Goal: Task Accomplishment & Management: Manage account settings

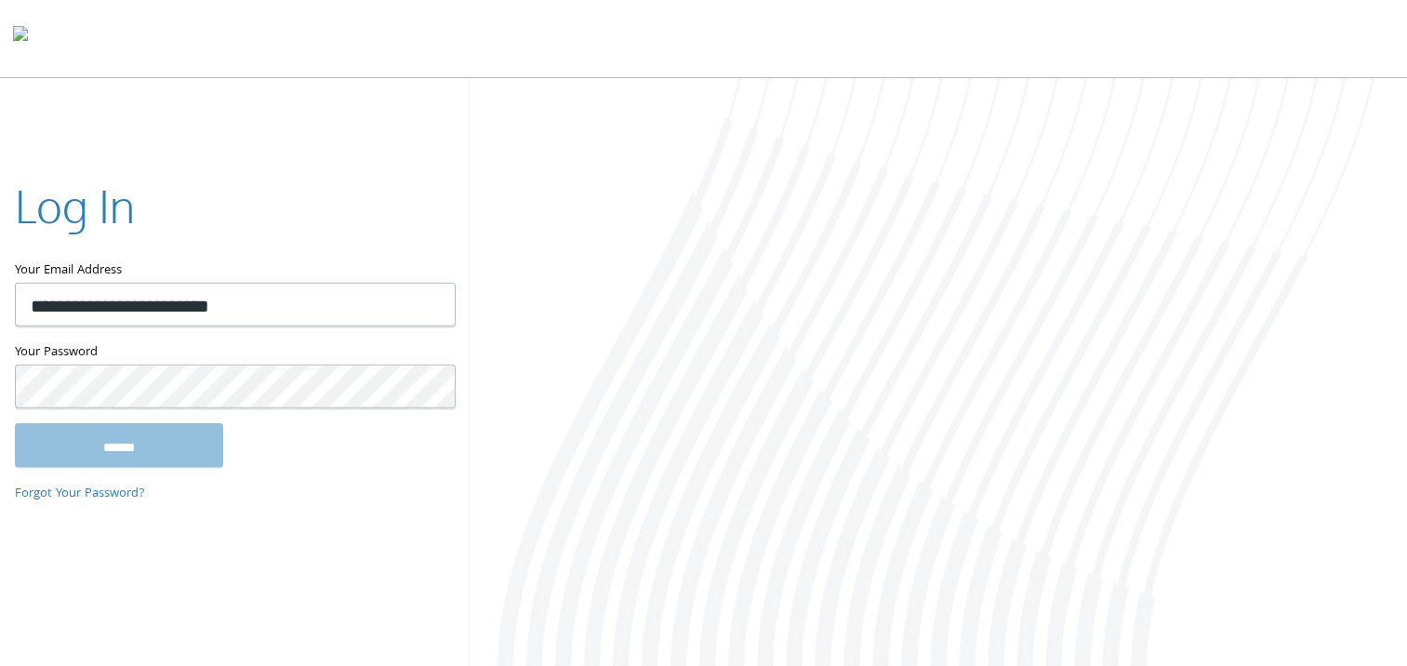
type input "**********"
click at [15, 422] on input "******" at bounding box center [119, 444] width 208 height 45
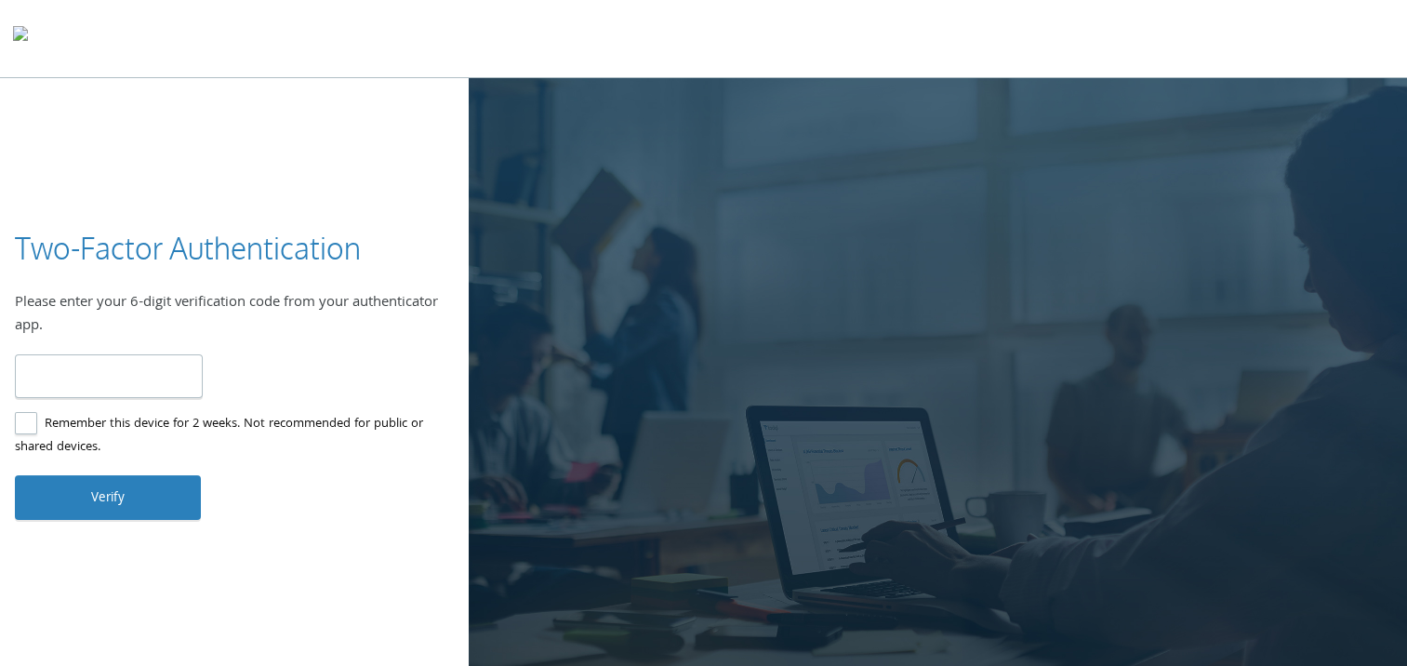
type input "******"
